Goal: Task Accomplishment & Management: Manage account settings

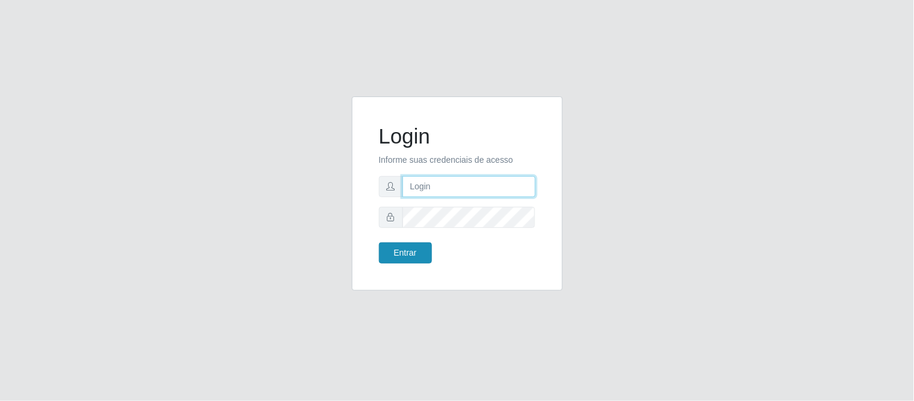
type input "deyvid@carnesecortes"
click at [416, 257] on button "Entrar" at bounding box center [405, 252] width 53 height 21
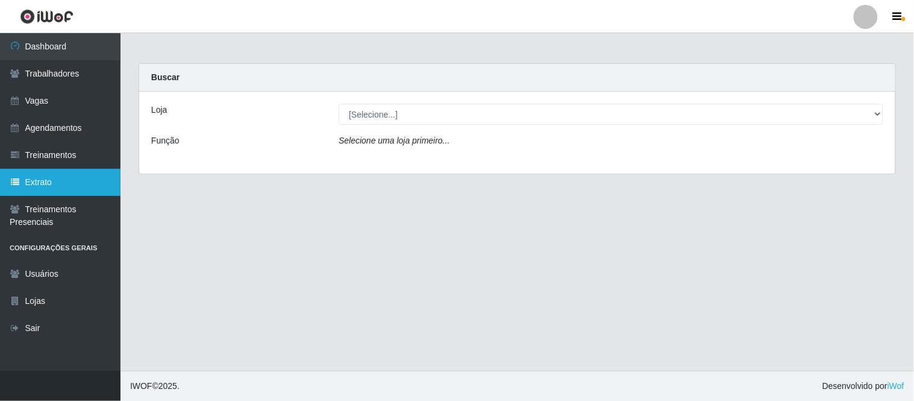
click at [46, 175] on link "Extrato" at bounding box center [60, 182] width 121 height 27
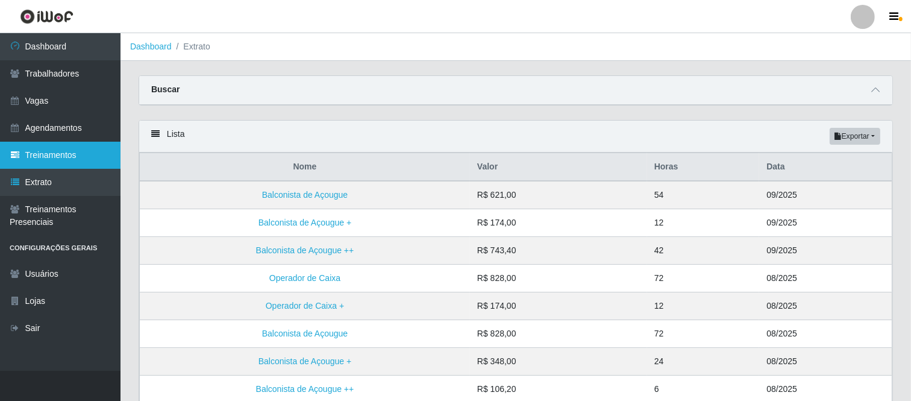
click at [51, 154] on link "Treinamentos" at bounding box center [60, 155] width 121 height 27
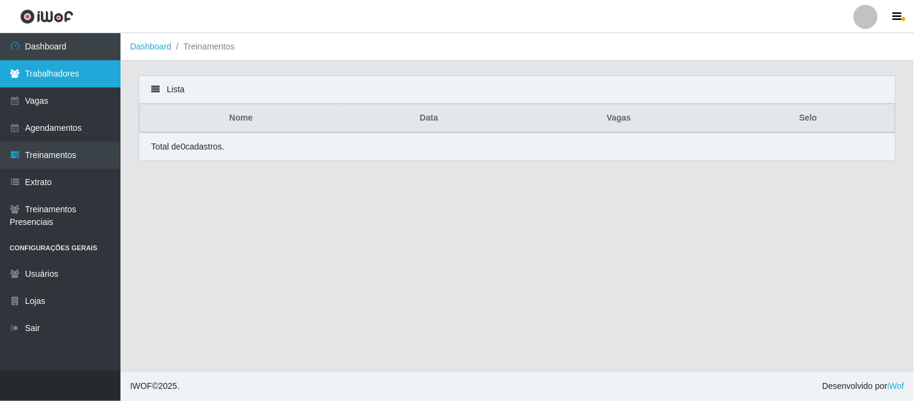
click at [41, 80] on link "Trabalhadores" at bounding box center [60, 73] width 121 height 27
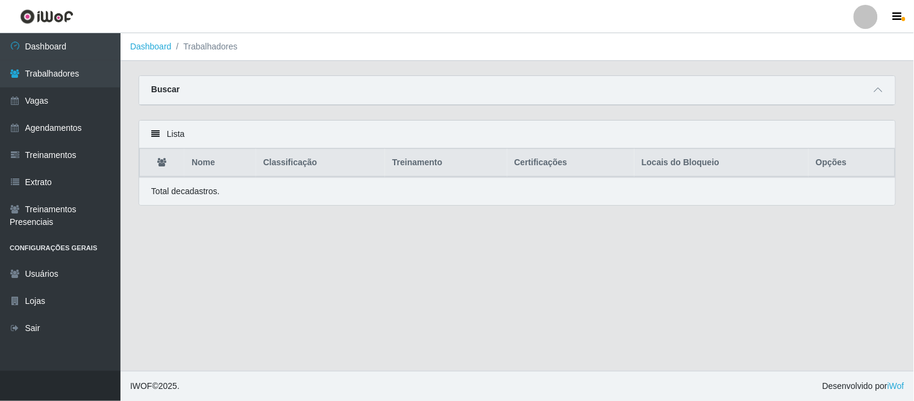
click at [869, 91] on div "Buscar" at bounding box center [517, 90] width 756 height 29
click at [871, 92] on span at bounding box center [878, 90] width 14 height 14
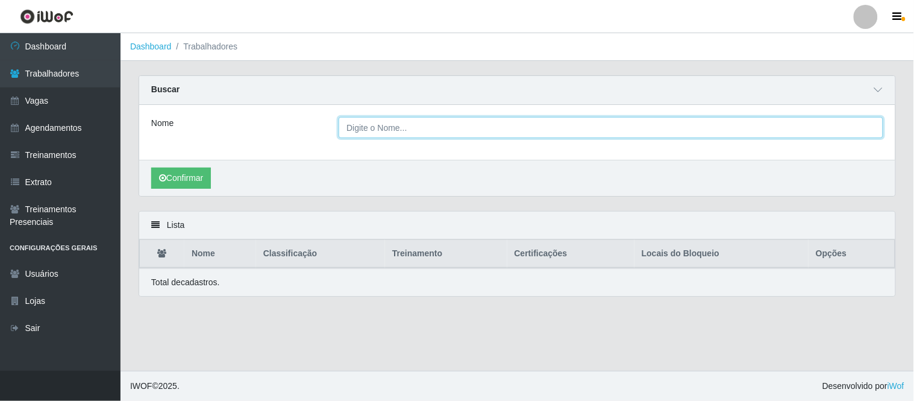
click at [378, 128] on input "Nome" at bounding box center [611, 127] width 545 height 21
type input "M"
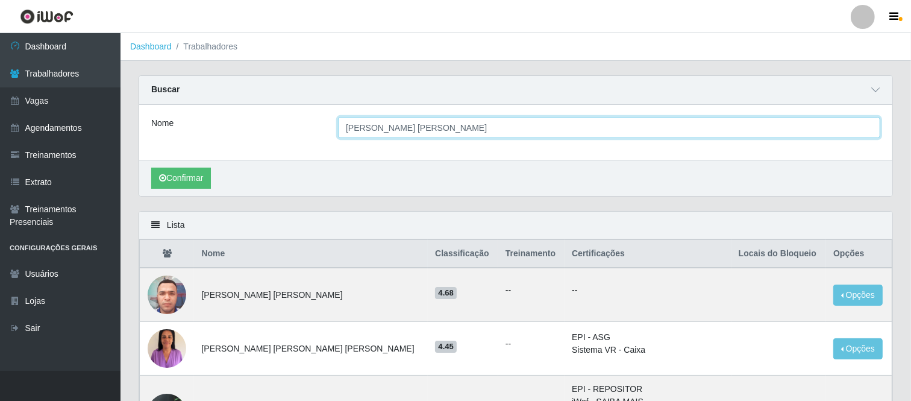
type input "[PERSON_NAME] [PERSON_NAME]"
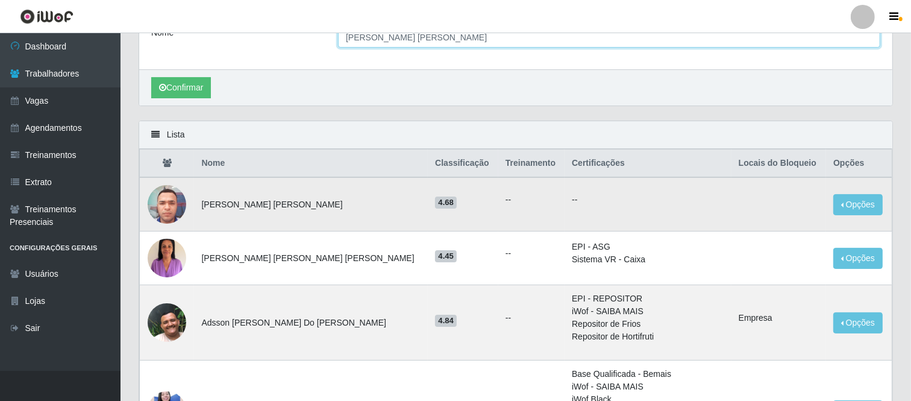
scroll to position [67, 0]
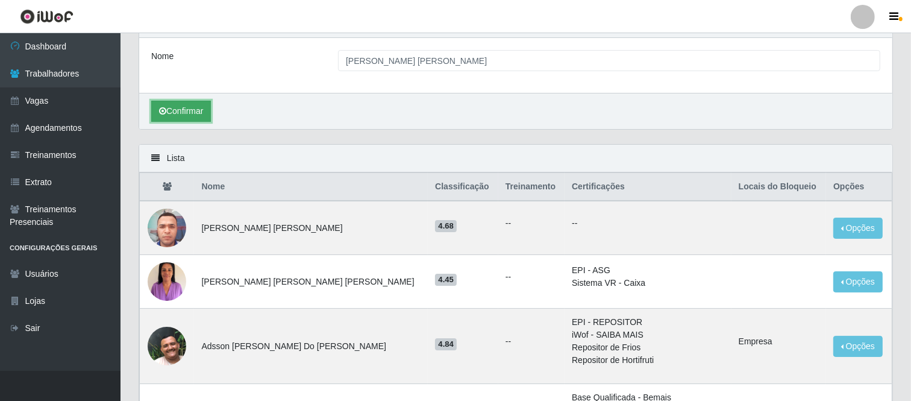
click at [193, 107] on button "Confirmar" at bounding box center [181, 111] width 60 height 21
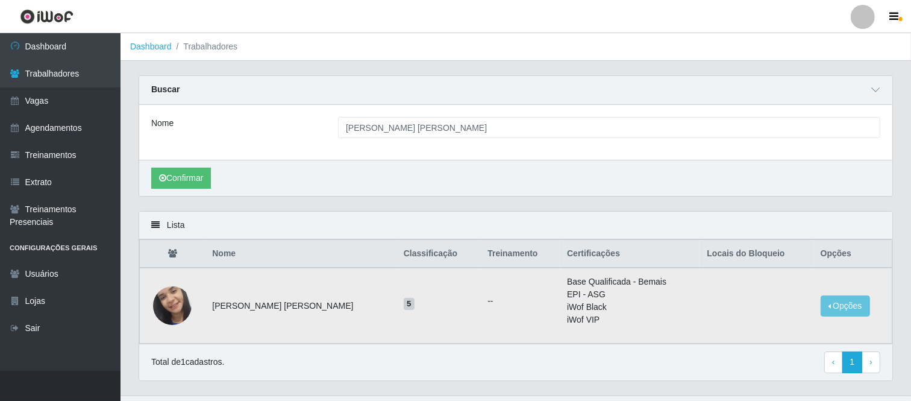
click at [239, 307] on td "[PERSON_NAME] [PERSON_NAME]" at bounding box center [300, 306] width 191 height 76
click at [269, 304] on td "[PERSON_NAME] [PERSON_NAME]" at bounding box center [300, 306] width 191 height 76
click at [270, 304] on td "[PERSON_NAME] [PERSON_NAME]" at bounding box center [300, 306] width 191 height 76
click at [821, 305] on button "Opções" at bounding box center [845, 305] width 49 height 21
click at [767, 302] on button "Bloquear - Empresa" at bounding box center [770, 302] width 97 height 25
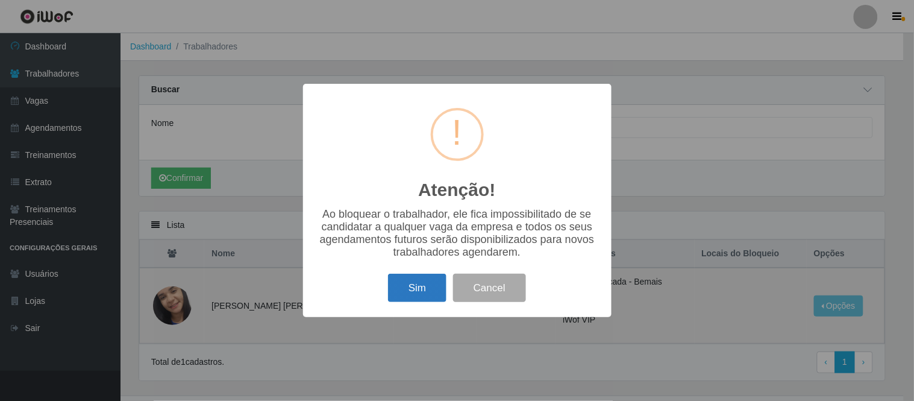
click at [423, 291] on button "Sim" at bounding box center [417, 288] width 58 height 28
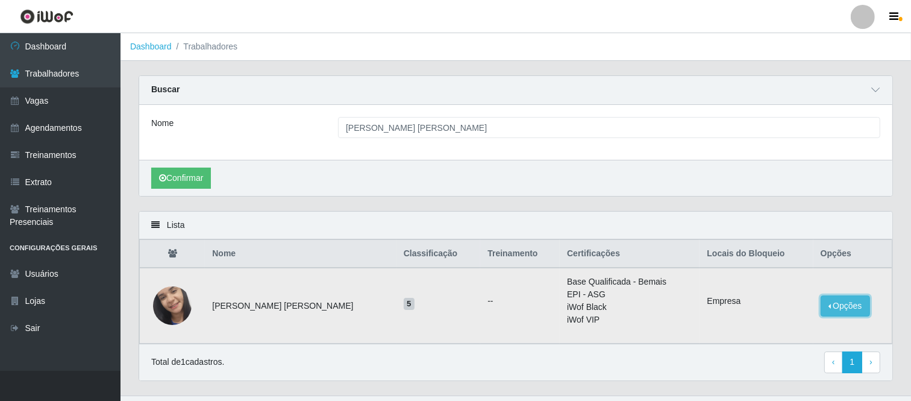
click at [828, 306] on button "Opções" at bounding box center [845, 305] width 49 height 21
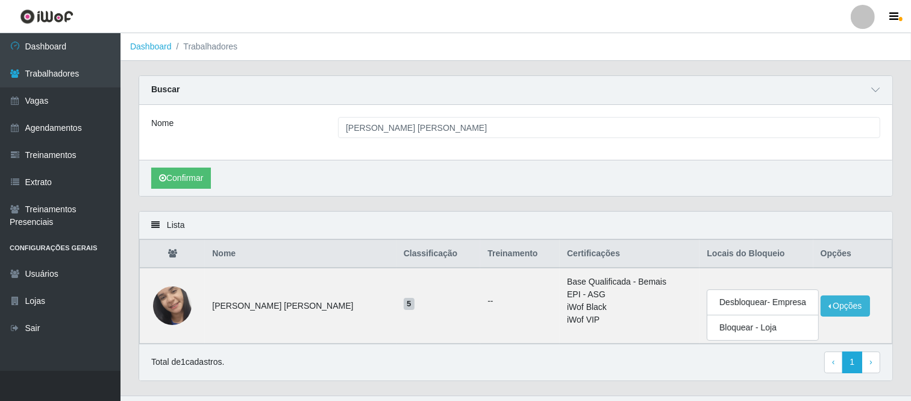
click at [505, 196] on div "Confirmar" at bounding box center [515, 178] width 753 height 36
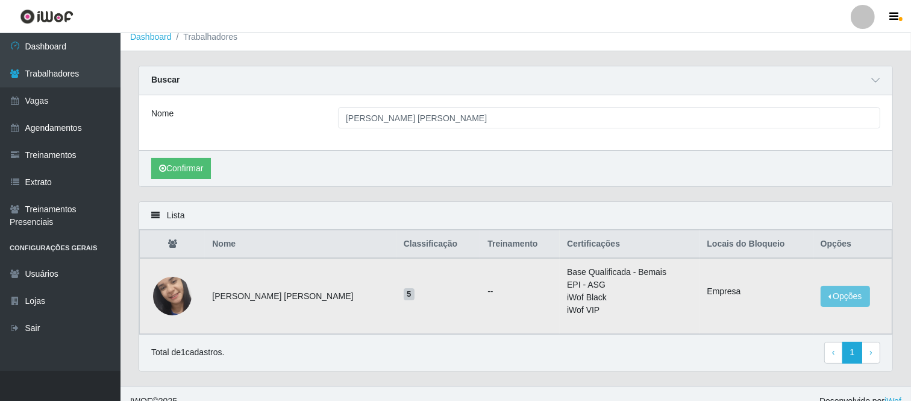
scroll to position [25, 0]
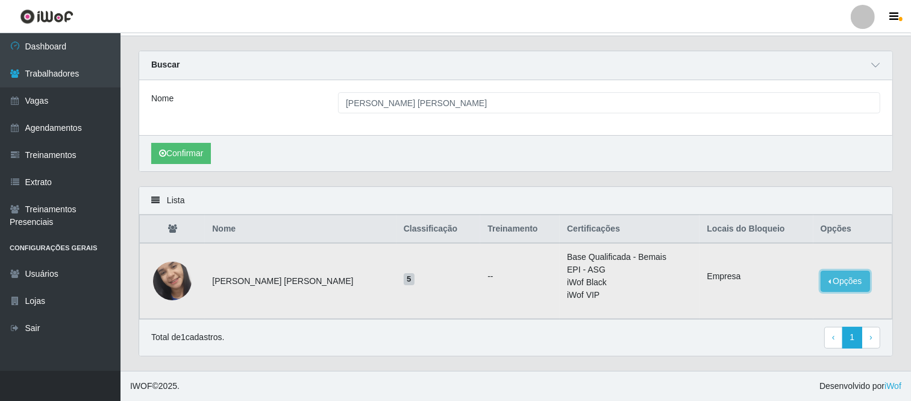
click at [832, 280] on button "Opções" at bounding box center [845, 281] width 49 height 21
click at [753, 169] on div "Confirmar" at bounding box center [515, 153] width 753 height 36
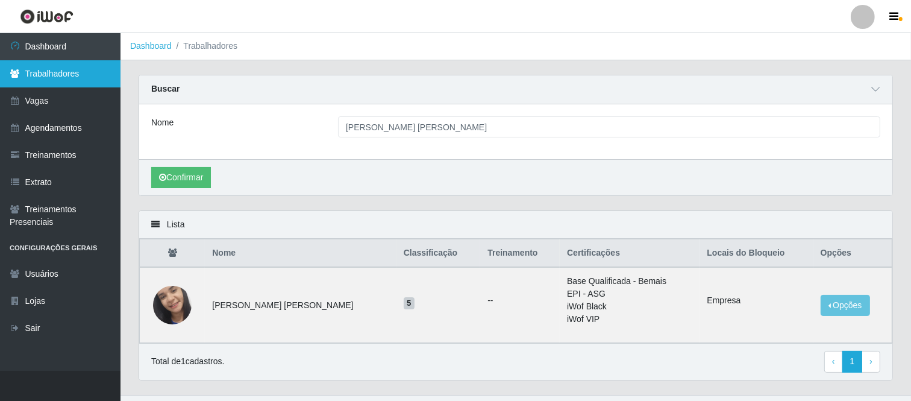
scroll to position [0, 0]
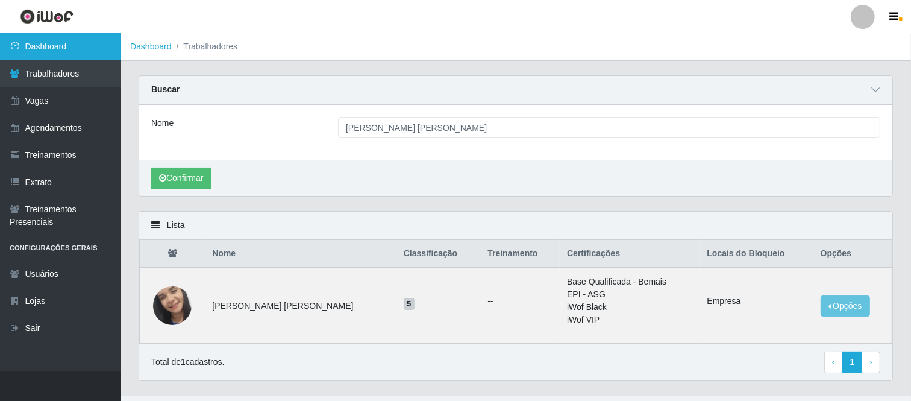
click at [59, 50] on link "Dashboard" at bounding box center [60, 46] width 121 height 27
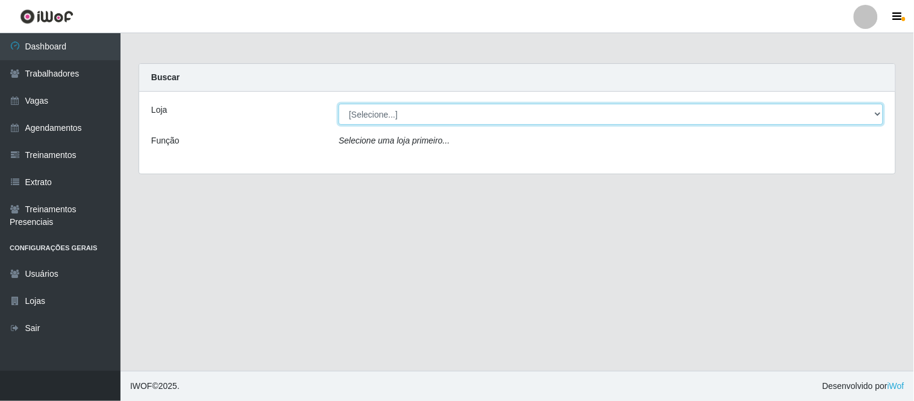
click at [864, 117] on select "[Selecione...] Carnes & Cortes" at bounding box center [611, 114] width 545 height 21
click at [851, 113] on select "[Selecione...] Carnes & Cortes" at bounding box center [611, 114] width 545 height 21
select select "433"
click at [339, 104] on select "[Selecione...] Carnes & Cortes" at bounding box center [611, 114] width 545 height 21
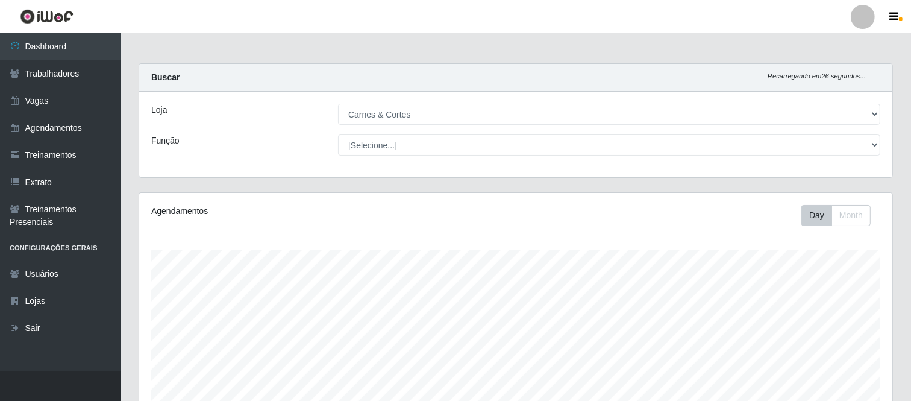
click at [871, 218] on div "Day Month" at bounding box center [840, 215] width 79 height 21
click at [868, 218] on button "Month" at bounding box center [851, 215] width 39 height 21
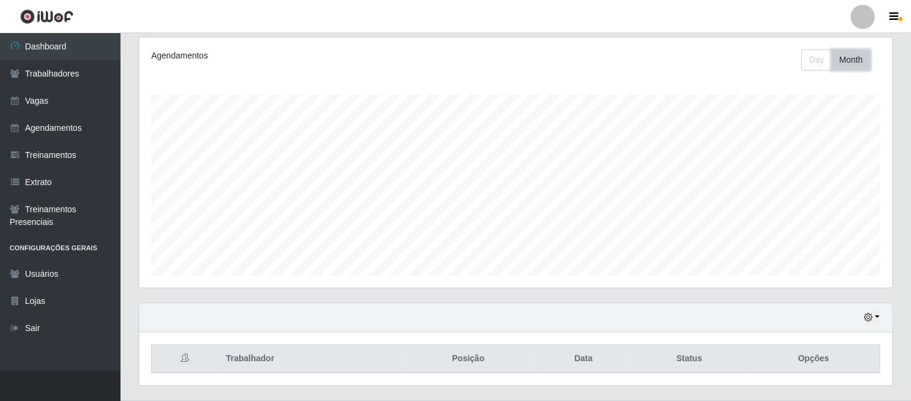
scroll to position [51, 0]
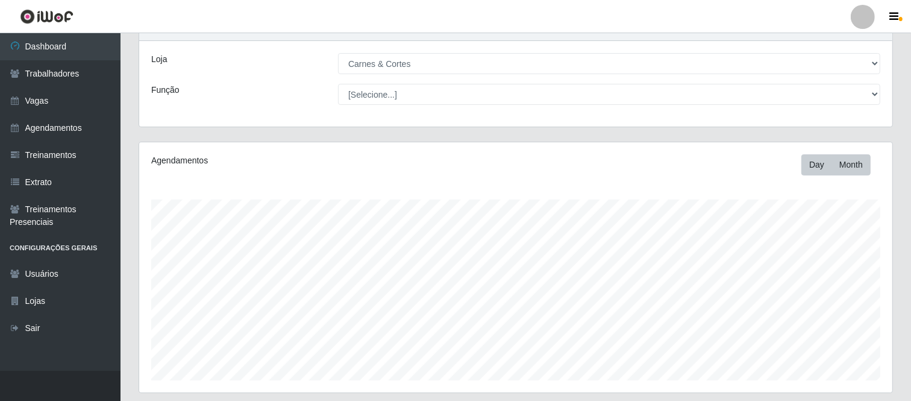
click at [826, 175] on div "Agendamentos Day Month" at bounding box center [515, 267] width 753 height 250
click at [818, 167] on button "Day" at bounding box center [816, 164] width 31 height 21
